Goal: Task Accomplishment & Management: Use online tool/utility

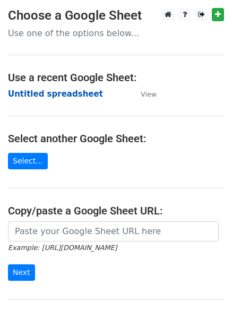
click at [47, 97] on strong "Untitled spreadsheet" at bounding box center [55, 94] width 95 height 10
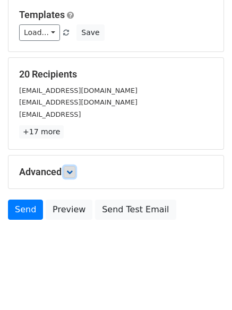
click at [72, 169] on icon at bounding box center [69, 172] width 6 height 6
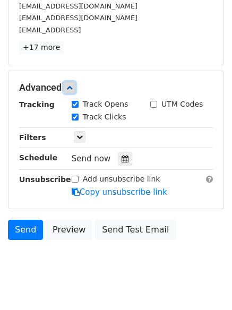
scroll to position [190, 0]
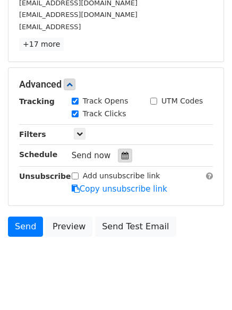
drag, startPoint x: 115, startPoint y: 152, endPoint x: 111, endPoint y: 159, distance: 8.1
click at [118, 153] on div at bounding box center [125, 156] width 14 height 14
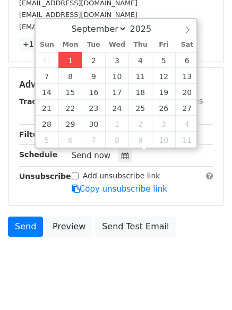
type input "2025-09-01 12:19"
type input "19"
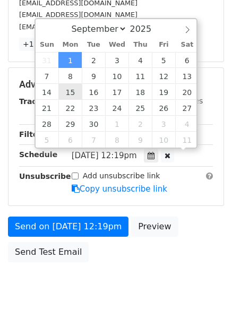
scroll to position [1, 0]
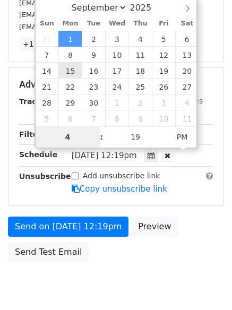
type input "4"
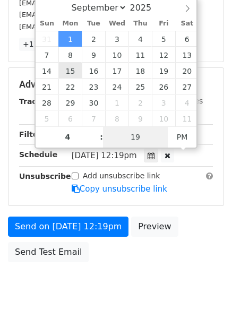
type input "2025-09-01 16:19"
type input "04"
type input "1"
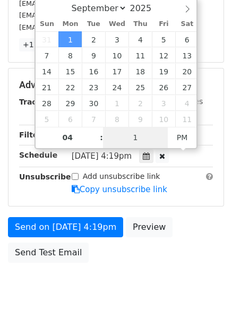
scroll to position [190, 0]
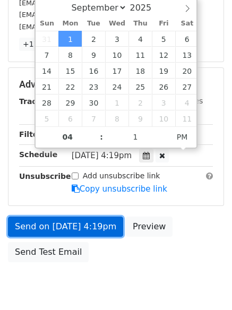
type input "2025-09-01 16:01"
click at [68, 225] on link "Send on Sep 1 at 4:19pm" at bounding box center [65, 227] width 115 height 20
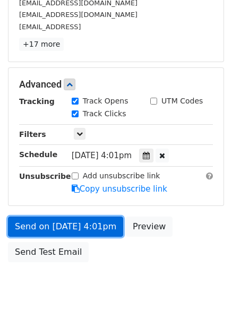
click at [68, 225] on link "Send on Sep 1 at 4:01pm" at bounding box center [65, 227] width 115 height 20
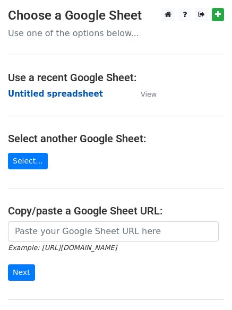
click at [30, 91] on strong "Untitled spreadsheet" at bounding box center [55, 94] width 95 height 10
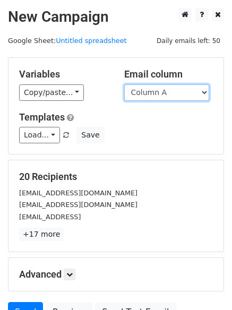
drag, startPoint x: 0, startPoint y: 0, endPoint x: 151, endPoint y: 93, distance: 177.1
click at [151, 93] on select "Column A Column B Column C Column D Column E" at bounding box center [166, 92] width 85 height 16
select select "Column B"
click at [124, 84] on select "Column A Column B Column C Column D Column E" at bounding box center [166, 92] width 85 height 16
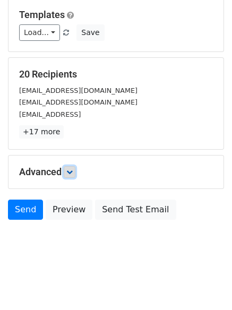
click at [69, 172] on icon at bounding box center [69, 172] width 6 height 6
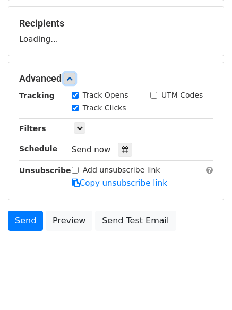
scroll to position [155, 0]
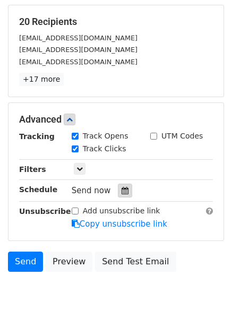
click at [118, 186] on div at bounding box center [125, 191] width 14 height 14
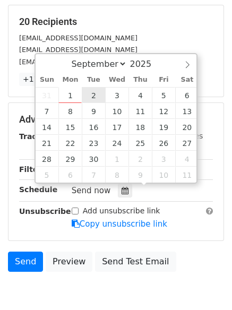
type input "2025-09-02 12:00"
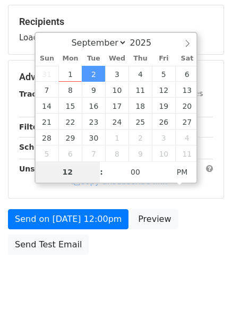
type input "5"
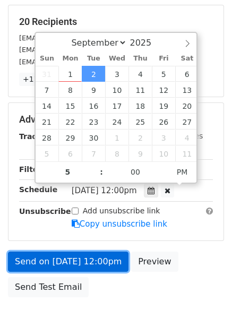
type input "2025-09-02 17:00"
click at [83, 262] on link "Send on Sep 2 at 12:00pm" at bounding box center [68, 262] width 120 height 20
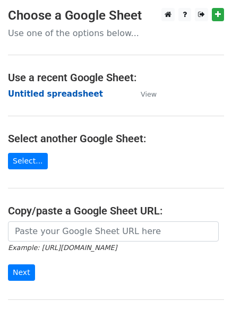
click at [27, 94] on strong "Untitled spreadsheet" at bounding box center [55, 94] width 95 height 10
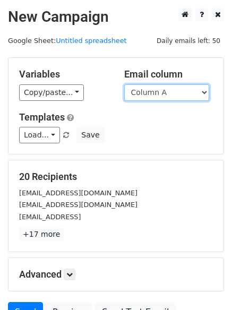
click at [163, 94] on select "Column A Column B Column C Column D Column E" at bounding box center [166, 92] width 85 height 16
select select "Column C"
click at [124, 84] on select "Column A Column B Column C Column D Column E" at bounding box center [166, 92] width 85 height 16
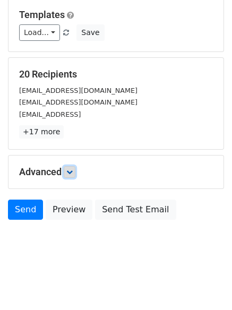
click at [73, 174] on icon at bounding box center [69, 172] width 6 height 6
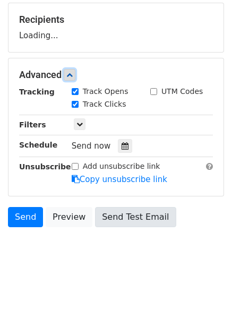
scroll to position [160, 0]
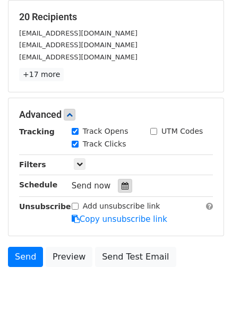
click at [122, 186] on icon at bounding box center [125, 185] width 7 height 7
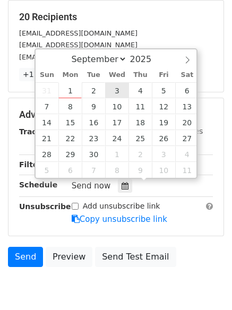
type input "2025-09-03 12:00"
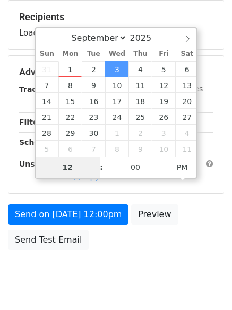
type input "6"
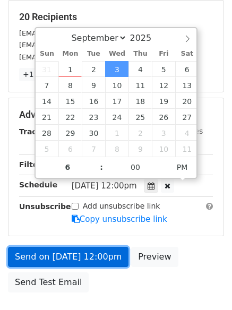
type input "2025-09-03 18:00"
click at [68, 253] on link "Send on Sep 3 at 12:00pm" at bounding box center [68, 257] width 120 height 20
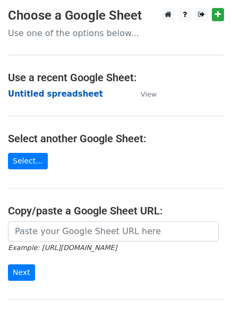
click at [42, 95] on strong "Untitled spreadsheet" at bounding box center [55, 94] width 95 height 10
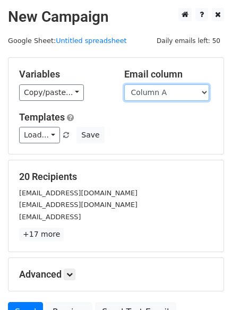
click at [163, 95] on select "Column A Column B Column C Column D Column E" at bounding box center [166, 92] width 85 height 16
select select "Column D"
click at [124, 84] on select "Column A Column B Column C Column D Column E" at bounding box center [166, 92] width 85 height 16
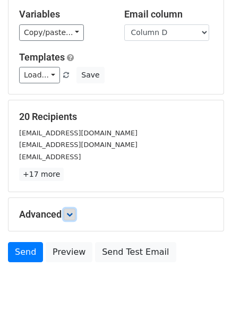
click at [75, 209] on link at bounding box center [70, 215] width 12 height 12
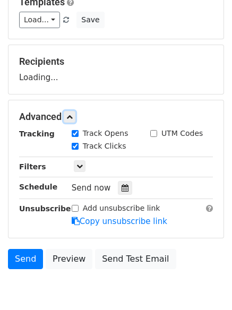
scroll to position [163, 0]
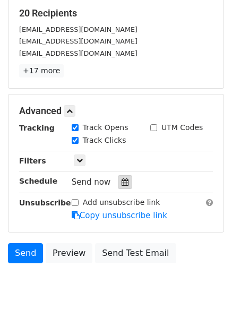
click at [123, 177] on div at bounding box center [125, 182] width 14 height 14
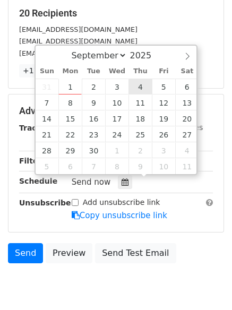
type input "2025-09-04 12:00"
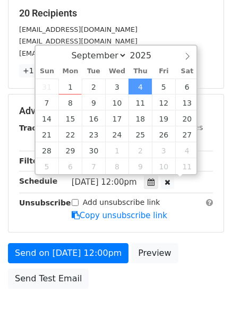
scroll to position [1, 0]
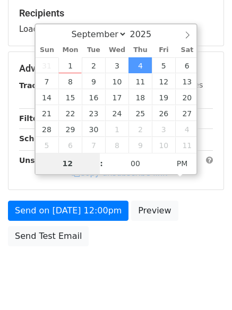
type input "7"
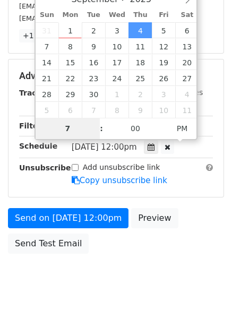
scroll to position [232, 0]
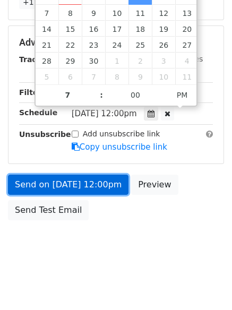
type input "2025-09-04 19:00"
click at [75, 182] on link "Send on Sep 4 at 12:00pm" at bounding box center [68, 185] width 120 height 20
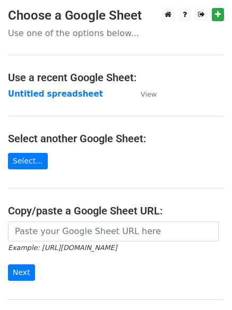
click at [41, 87] on main "Choose a Google Sheet Use one of the options below... Use a recent Google Sheet…" at bounding box center [116, 173] width 232 height 330
click at [41, 92] on strong "Untitled spreadsheet" at bounding box center [55, 94] width 95 height 10
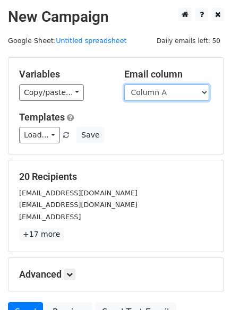
click at [158, 97] on select "Column A Column B Column C Column D Column E" at bounding box center [166, 92] width 85 height 16
select select "Column E"
click at [124, 84] on select "Column A Column B Column C Column D Column E" at bounding box center [166, 92] width 85 height 16
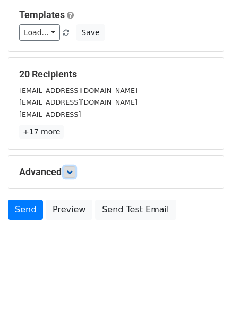
click at [69, 177] on link at bounding box center [70, 172] width 12 height 12
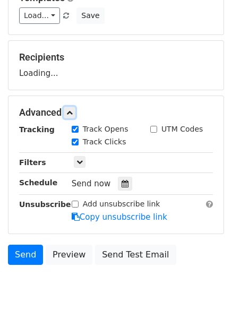
scroll to position [164, 0]
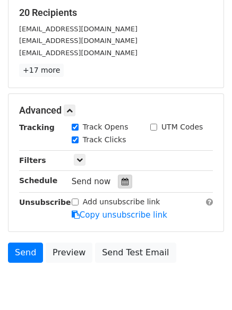
click at [122, 180] on icon at bounding box center [125, 181] width 7 height 7
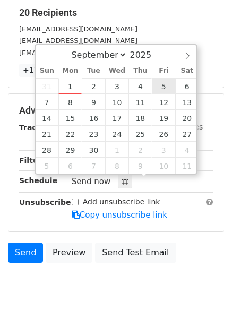
type input "[DATE] 12:00"
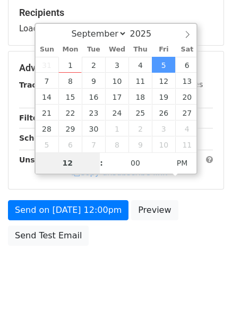
type input "8"
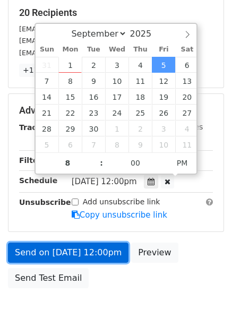
type input "[DATE] 20:00"
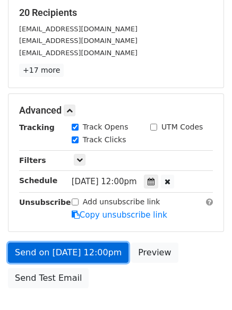
click at [87, 252] on link "Send on [DATE] 12:00pm" at bounding box center [68, 253] width 120 height 20
